Goal: Task Accomplishment & Management: Manage account settings

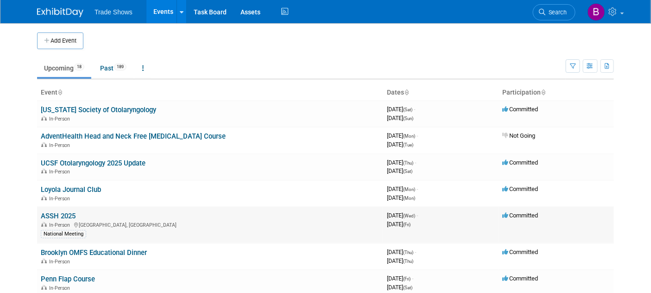
click at [74, 214] on link "ASSH 2025" at bounding box center [58, 216] width 35 height 8
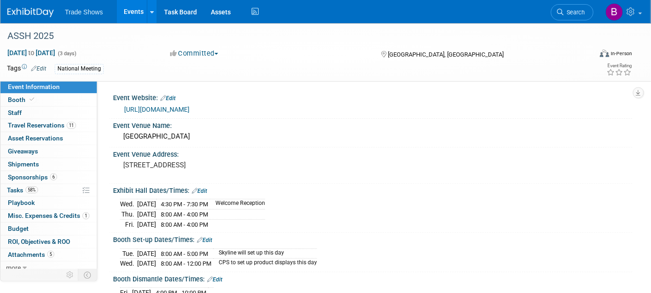
click at [177, 111] on link "https://www.assh.org/annualmeeting/s/" at bounding box center [156, 109] width 65 height 7
click at [25, 188] on span "Tasks 58%" at bounding box center [22, 189] width 31 height 7
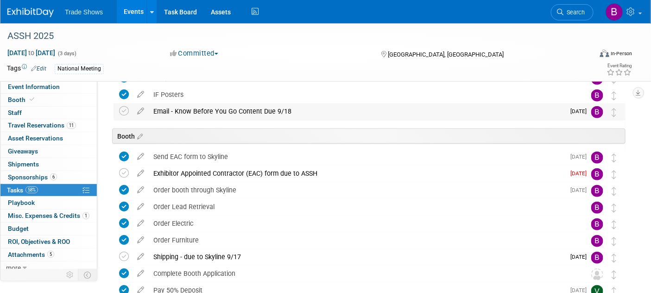
scroll to position [154, 0]
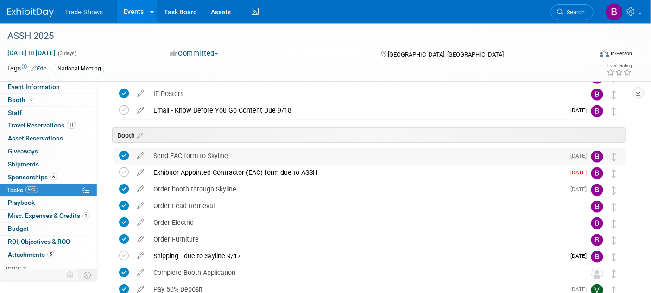
click at [172, 156] on div "Send EAC form to Skyline" at bounding box center [357, 156] width 416 height 16
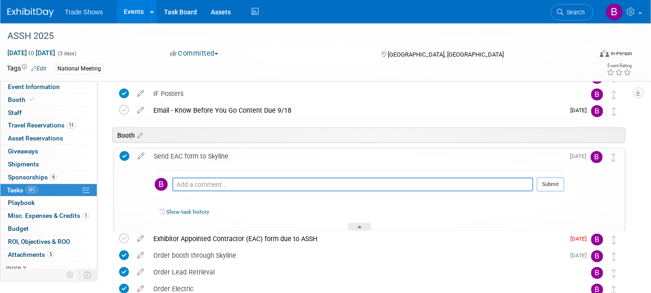
scroll to position [206, 0]
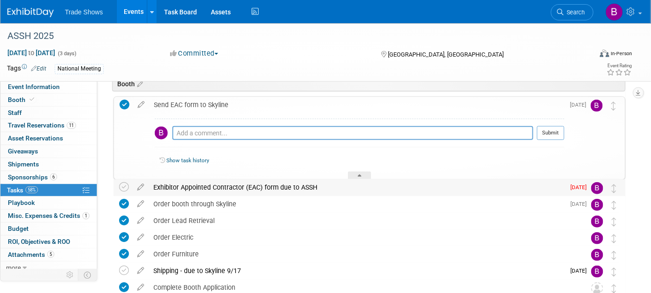
click at [220, 187] on div "Exhibitor Appointed Contractor (EAC) form due to ASSH" at bounding box center [357, 187] width 416 height 16
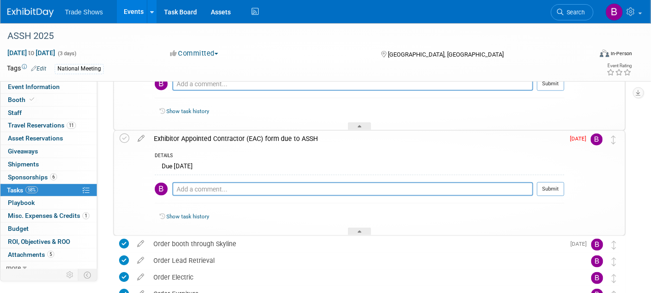
scroll to position [257, 0]
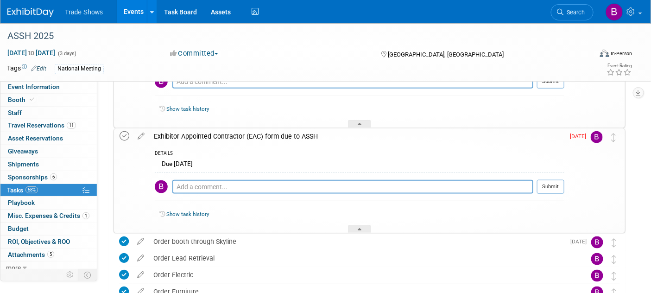
click at [126, 134] on icon at bounding box center [125, 136] width 10 height 10
click at [195, 183] on textarea at bounding box center [352, 187] width 361 height 14
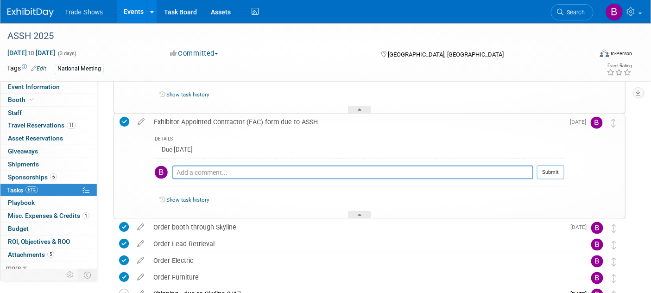
scroll to position [256, 0]
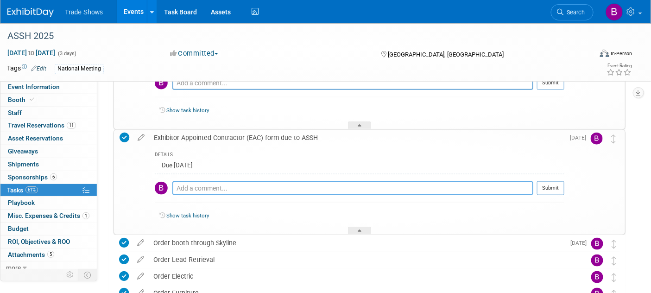
click at [223, 189] on textarea at bounding box center [352, 188] width 361 height 14
paste textarea "solutionscenter@assh.org"
type textarea "Sent to solutionscenter@assh.org 9/9/2025"
click at [554, 188] on button "Submit" at bounding box center [550, 188] width 27 height 14
